Goal: Information Seeking & Learning: Learn about a topic

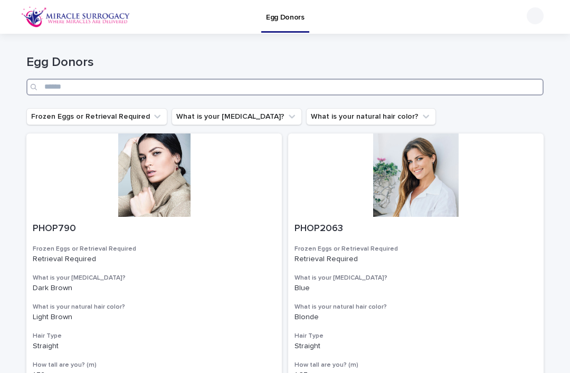
click at [339, 83] on input "Search" at bounding box center [284, 87] width 517 height 17
type input "*"
type input "****"
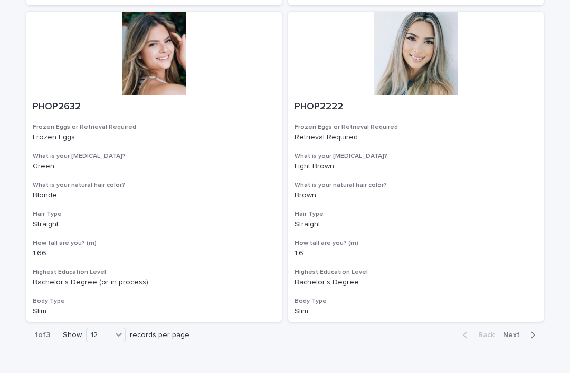
scroll to position [1707, 0]
click at [515, 331] on span "Next" at bounding box center [514, 334] width 23 height 7
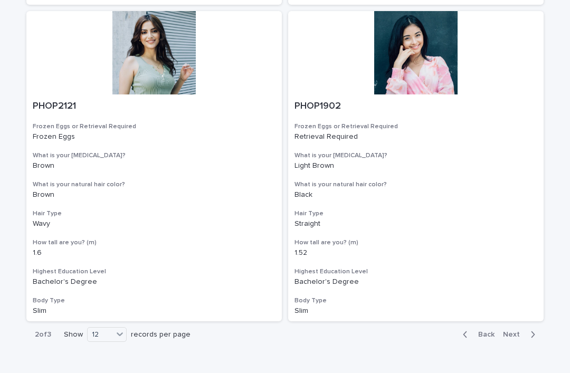
scroll to position [1707, 0]
click at [516, 331] on span "Next" at bounding box center [514, 334] width 23 height 7
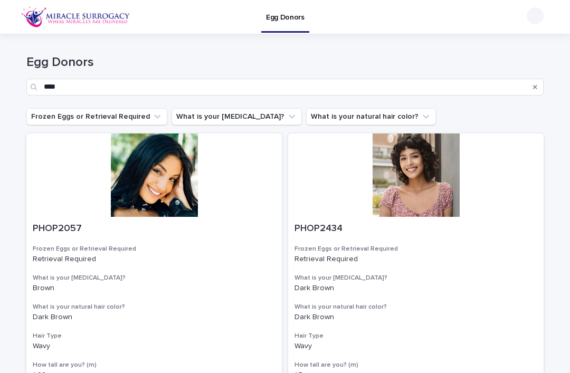
click at [537, 89] on icon "Search" at bounding box center [535, 87] width 4 height 6
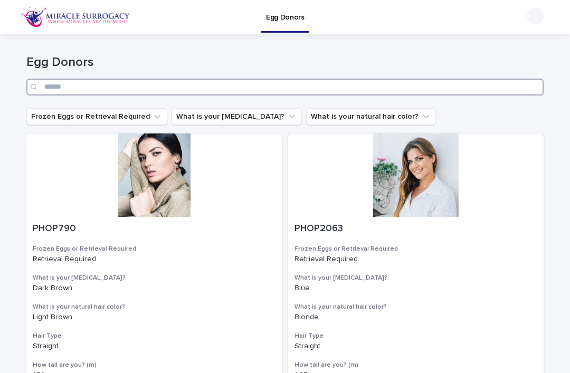
click at [446, 93] on input "Search" at bounding box center [284, 87] width 517 height 17
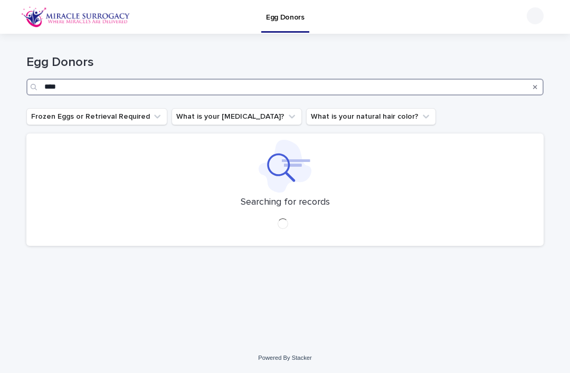
type input "****"
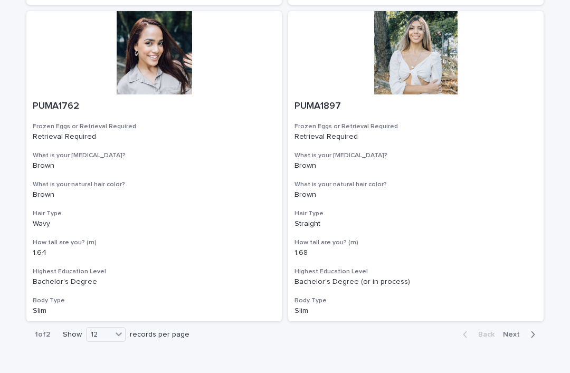
scroll to position [1707, 0]
click at [515, 331] on span "Next" at bounding box center [514, 334] width 23 height 7
